Goal: Find specific page/section: Find specific page/section

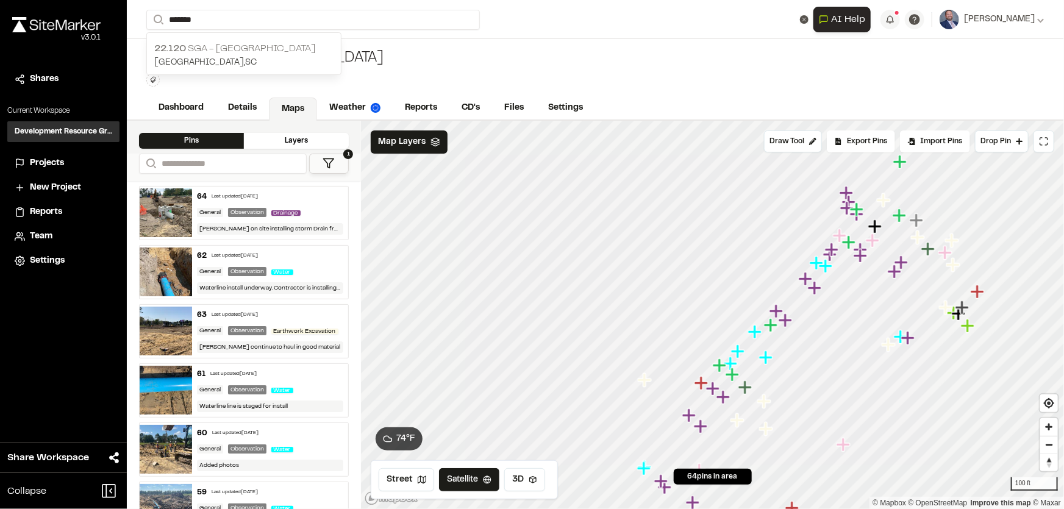
type input "*******"
click at [250, 62] on p "[GEOGRAPHIC_DATA] , [GEOGRAPHIC_DATA]" at bounding box center [243, 62] width 179 height 13
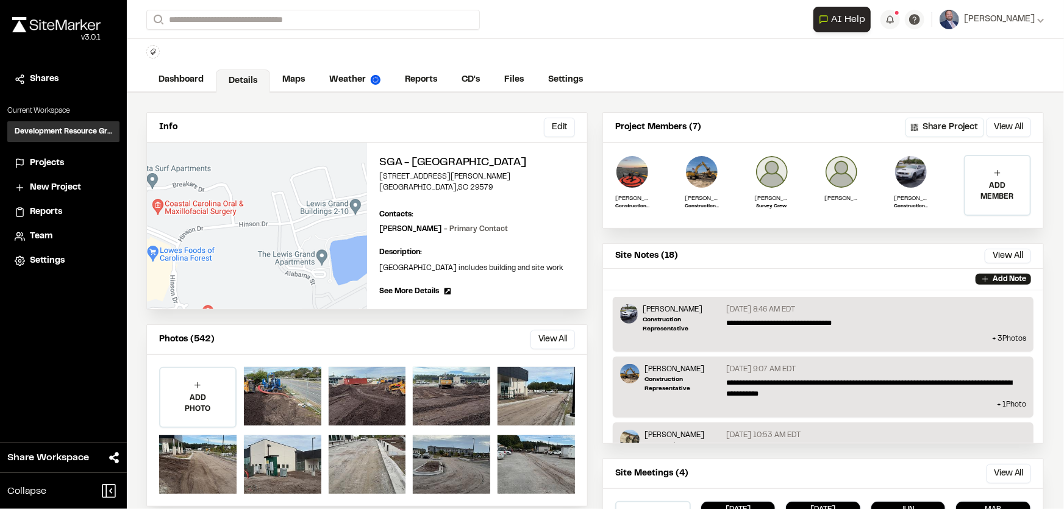
scroll to position [55, 0]
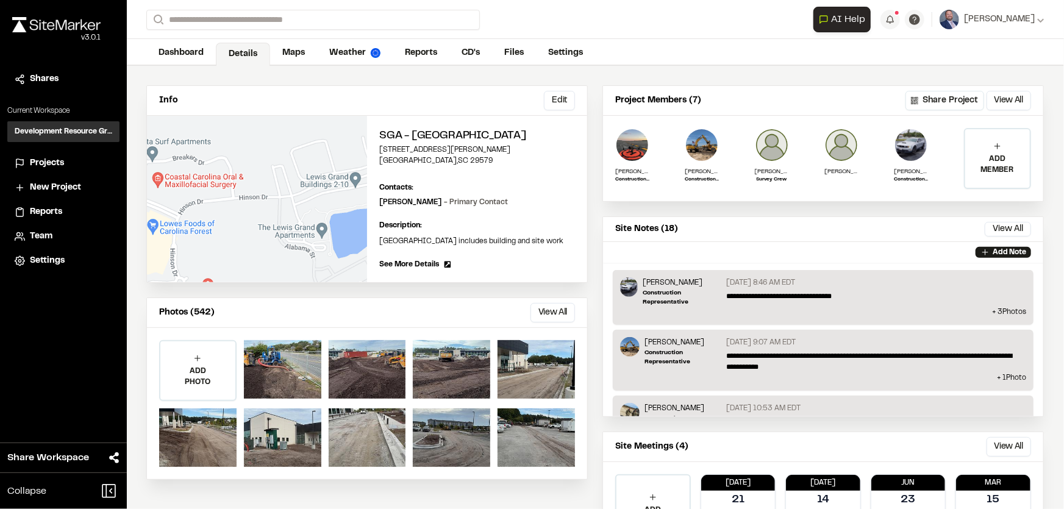
click at [268, 44] on link "Details" at bounding box center [243, 54] width 54 height 23
click at [280, 46] on link "Maps" at bounding box center [294, 54] width 48 height 23
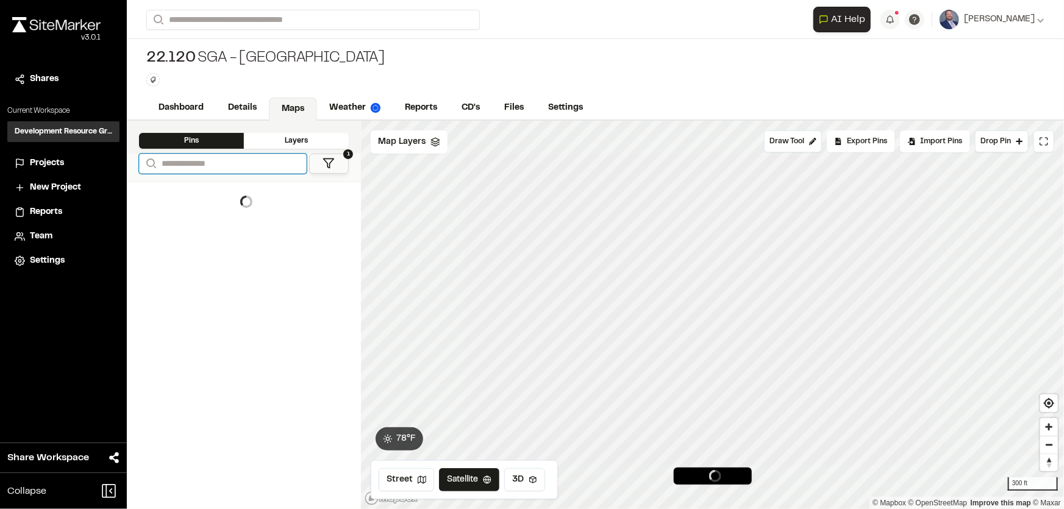
click at [230, 165] on input "Search" at bounding box center [223, 164] width 168 height 20
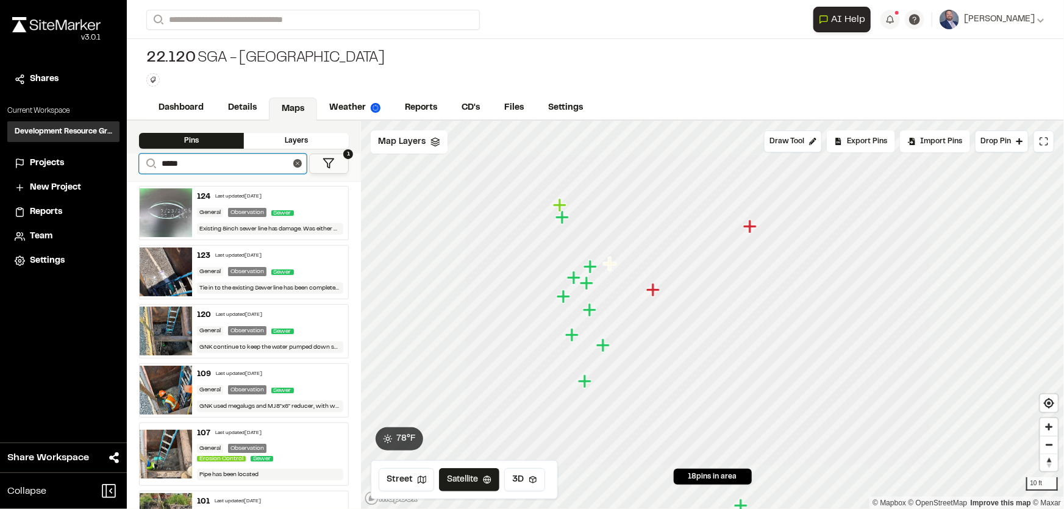
click at [560, 208] on icon "Map marker" at bounding box center [559, 204] width 13 height 13
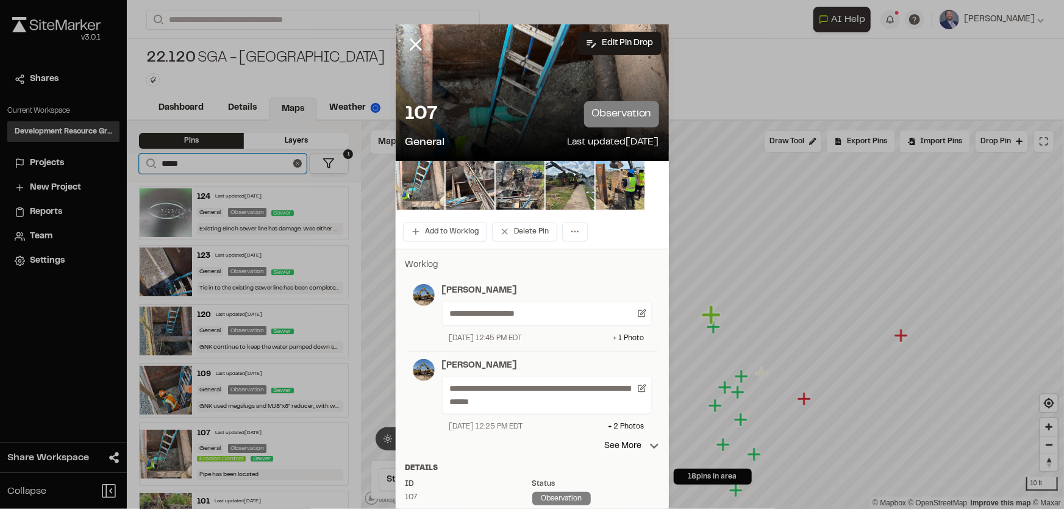
type input "*****"
click at [401, 183] on img at bounding box center [420, 185] width 49 height 49
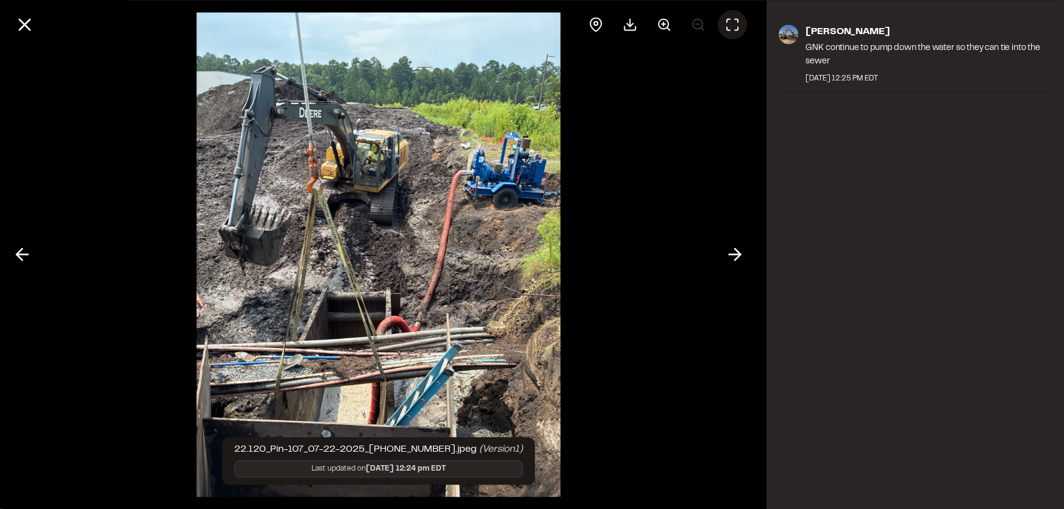
click at [735, 26] on icon at bounding box center [732, 24] width 15 height 15
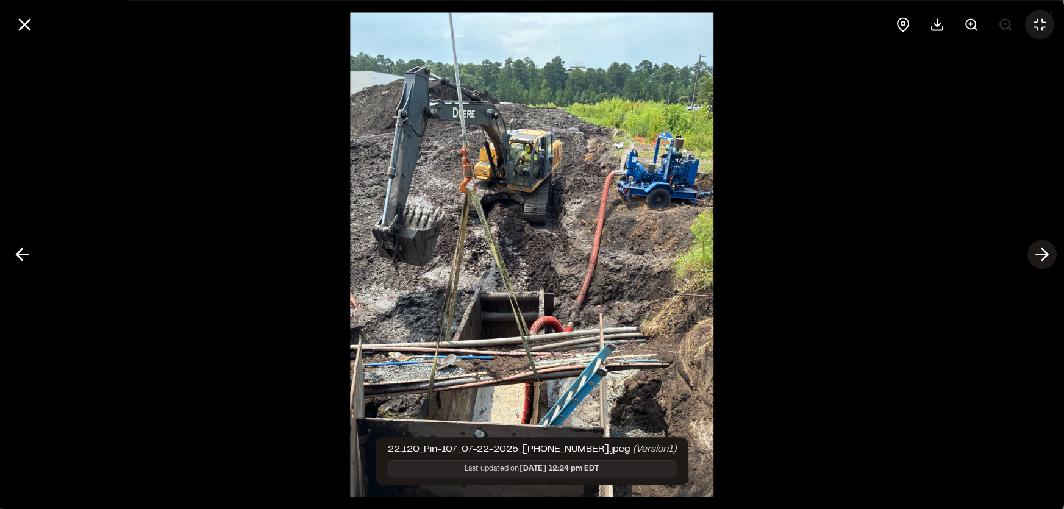
click at [1038, 256] on icon at bounding box center [1042, 254] width 20 height 21
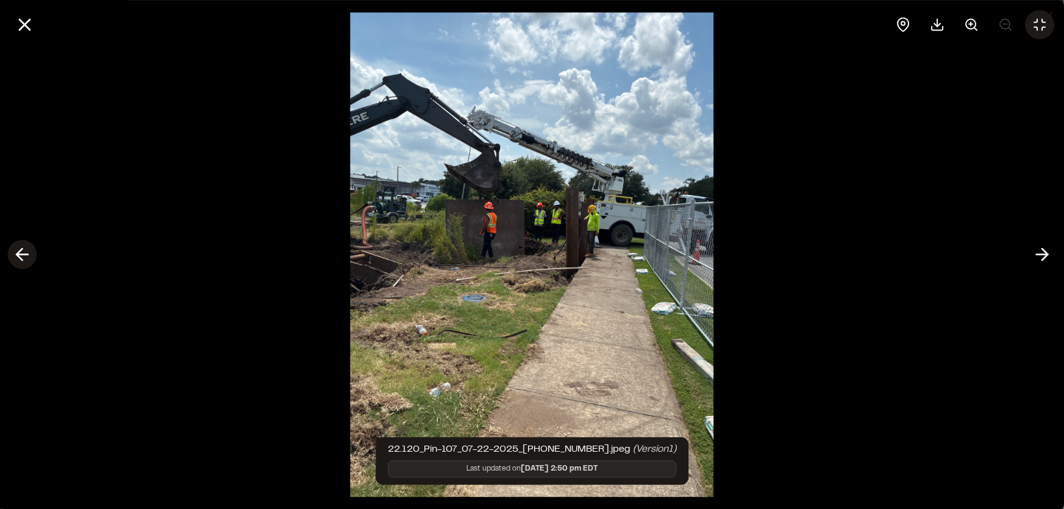
click at [18, 252] on polyline at bounding box center [18, 255] width 5 height 12
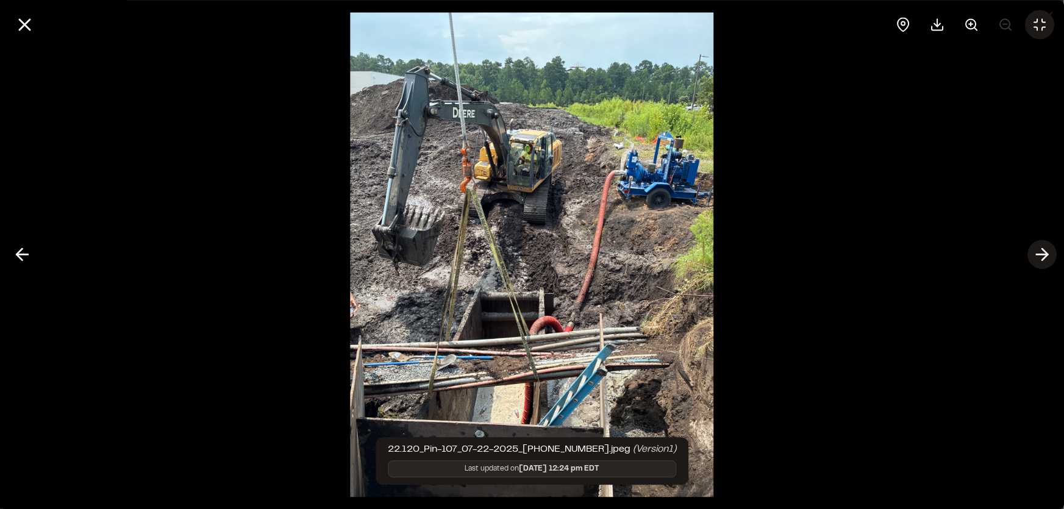
click at [1045, 254] on icon at bounding box center [1042, 254] width 20 height 21
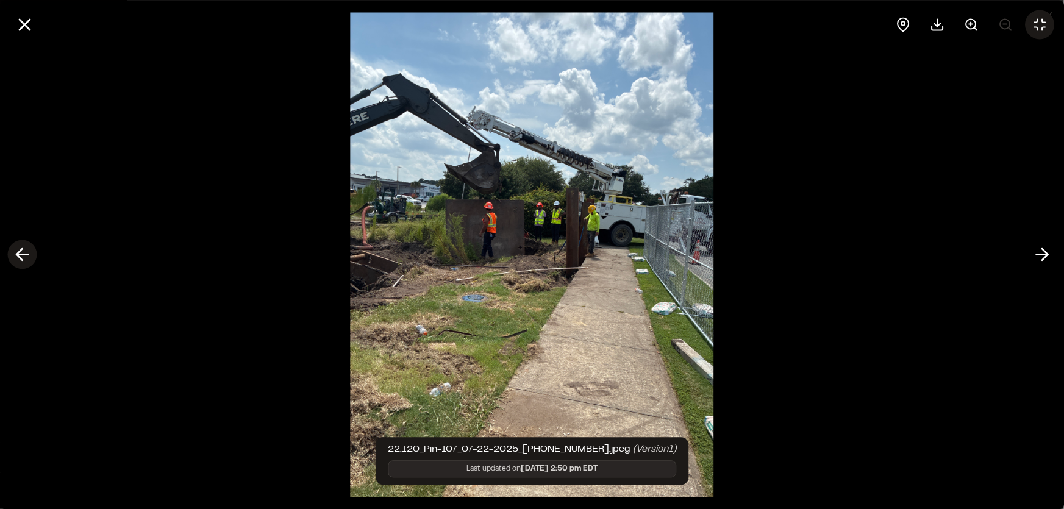
click at [21, 257] on icon at bounding box center [22, 254] width 20 height 21
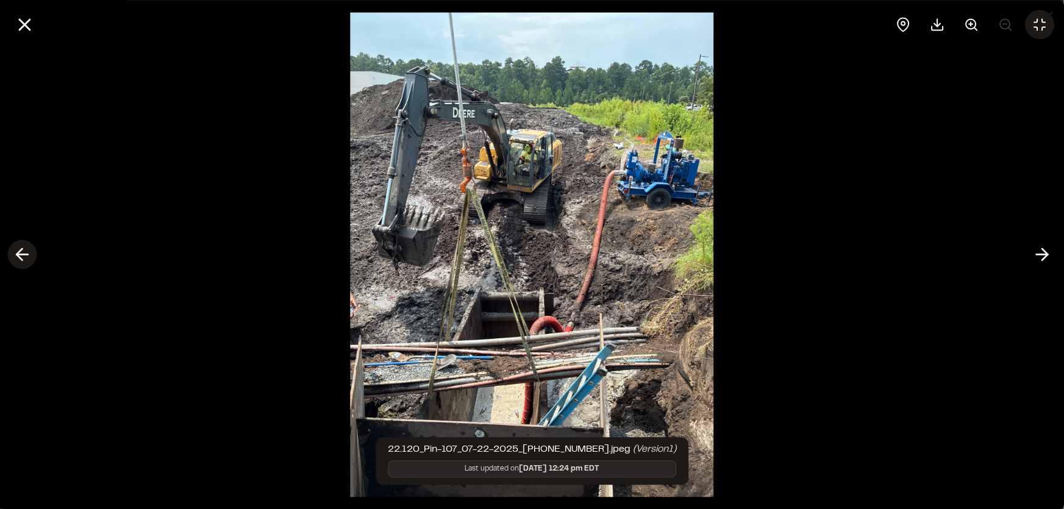
click at [21, 257] on icon at bounding box center [22, 254] width 20 height 21
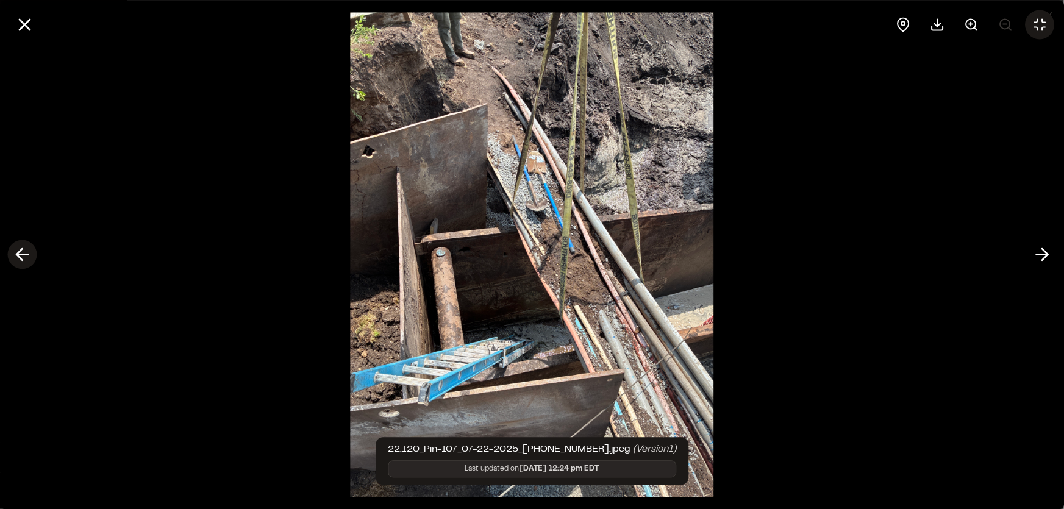
click at [21, 257] on icon at bounding box center [22, 254] width 20 height 21
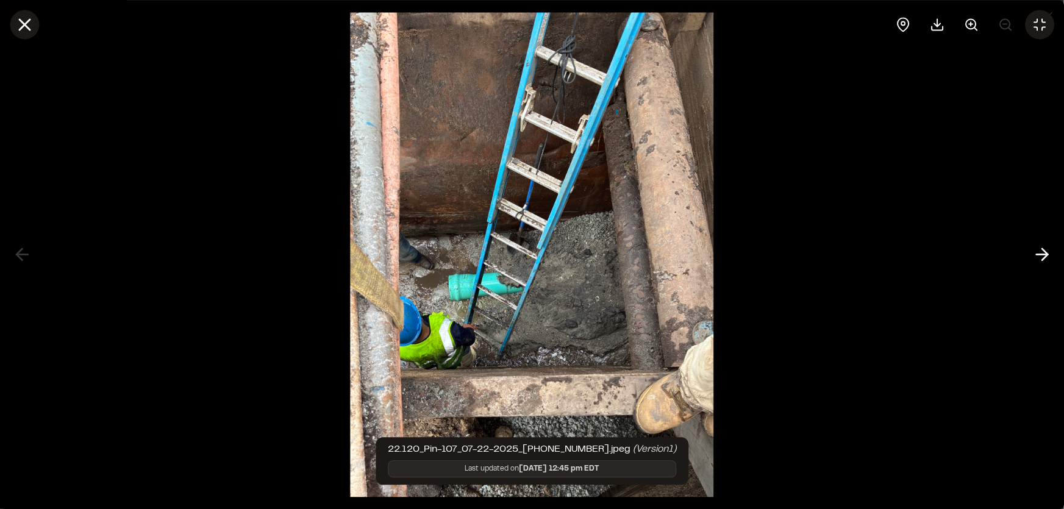
click at [24, 28] on icon at bounding box center [24, 24] width 21 height 21
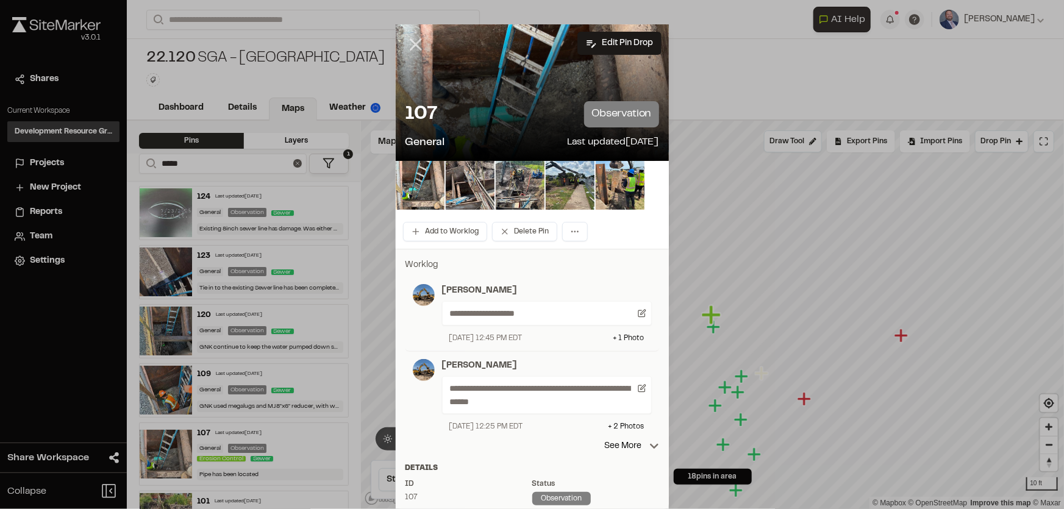
click at [417, 40] on icon at bounding box center [415, 44] width 21 height 21
